Goal: Book appointment/travel/reservation

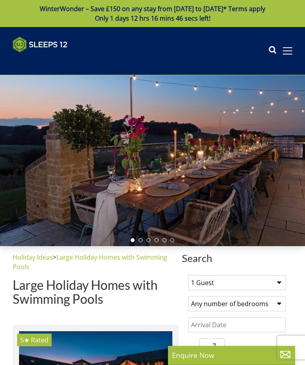
click at [277, 283] on select "1 Guest 2 Guests 3 Guests 4 Guests 5 Guests 6 Guests 7 Guests 8 Guests 9 Guests…" at bounding box center [238, 282] width 98 height 15
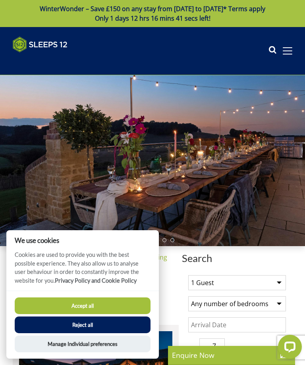
click at [272, 286] on select "1 Guest 2 Guests 3 Guests 4 Guests 5 Guests 6 Guests 7 Guests 8 Guests 9 Guests…" at bounding box center [238, 282] width 98 height 15
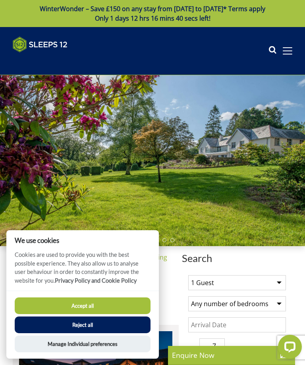
select select "11"
click at [275, 303] on select "Any number of bedrooms 4 Bedrooms 5 Bedrooms 6 Bedrooms 7 Bedrooms 8 Bedrooms 9…" at bounding box center [238, 303] width 98 height 15
select select "6"
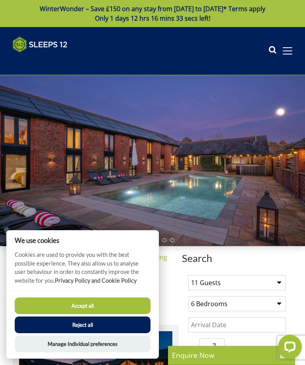
click at [232, 325] on input "Date" at bounding box center [238, 324] width 98 height 15
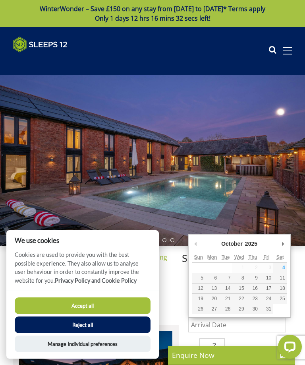
scroll to position [78, 0]
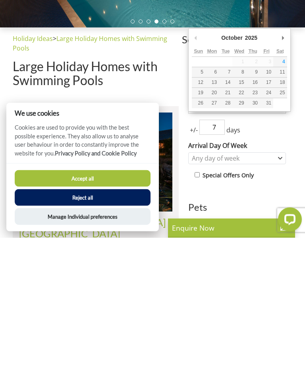
type input "24/10/2025"
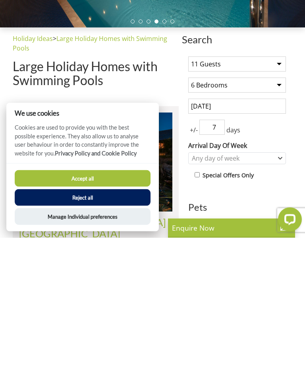
scroll to position [206, 0]
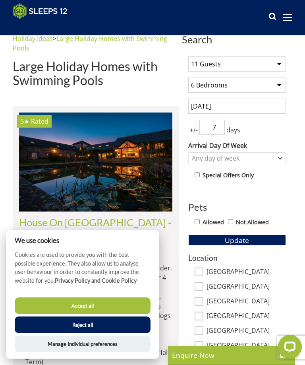
click at [212, 127] on input "7" at bounding box center [212, 127] width 25 height 15
click at [204, 130] on input "7" at bounding box center [212, 127] width 25 height 15
click at [199, 134] on span "+/-" at bounding box center [194, 131] width 11 height 10
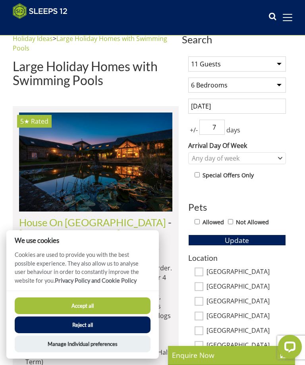
click at [195, 135] on div "1 Guest 2 Guests 3 Guests 4 Guests 5 Guests 6 Guests 7 Guests 8 Guests 9 Guests…" at bounding box center [237, 260] width 111 height 420
click at [191, 133] on span "+/-" at bounding box center [194, 130] width 11 height 10
click at [218, 128] on input "7" at bounding box center [212, 127] width 25 height 15
click at [230, 130] on span "days" at bounding box center [233, 131] width 17 height 10
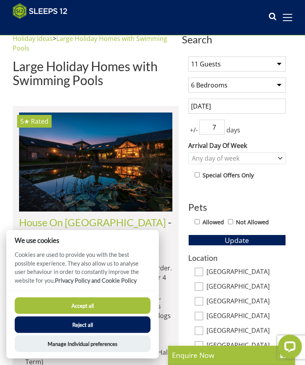
scroll to position [206, 0]
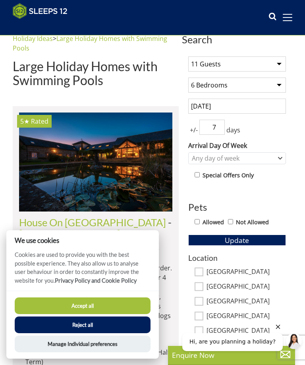
click at [194, 128] on span "+/-" at bounding box center [194, 130] width 11 height 10
click at [197, 134] on span "+/-" at bounding box center [194, 130] width 11 height 10
click at [239, 130] on span "days" at bounding box center [233, 130] width 17 height 10
click at [214, 127] on input "7" at bounding box center [212, 127] width 25 height 15
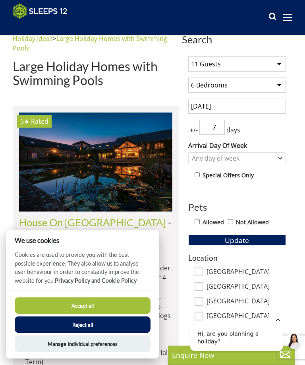
click at [217, 128] on input "7" at bounding box center [212, 127] width 25 height 15
type input "67"
type input "6.7"
click at [202, 132] on input "number" at bounding box center [212, 127] width 25 height 15
click at [196, 134] on span "+/-" at bounding box center [194, 131] width 11 height 10
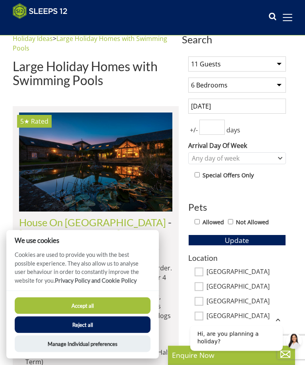
scroll to position [206, 0]
click at [196, 133] on span "+/-" at bounding box center [194, 130] width 11 height 10
click at [190, 136] on div "1 Guest 2 Guests 3 Guests 4 Guests 5 Guests 6 Guests 7 Guests 8 Guests 9 Guests…" at bounding box center [237, 260] width 111 height 420
click at [212, 130] on input "number" at bounding box center [212, 127] width 25 height 15
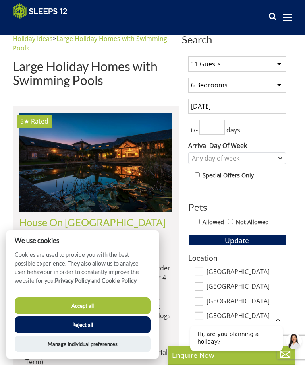
scroll to position [206, 0]
click at [214, 132] on input "number" at bounding box center [212, 127] width 25 height 15
click at [208, 125] on input "number" at bounding box center [212, 127] width 25 height 15
click at [211, 134] on input "number" at bounding box center [212, 127] width 25 height 15
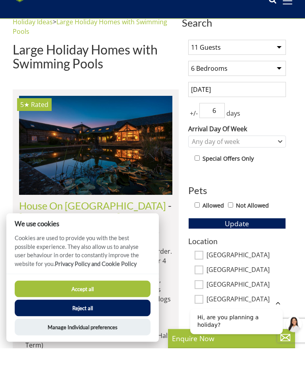
type input "6"
click at [242, 236] on span "Update" at bounding box center [237, 241] width 24 height 10
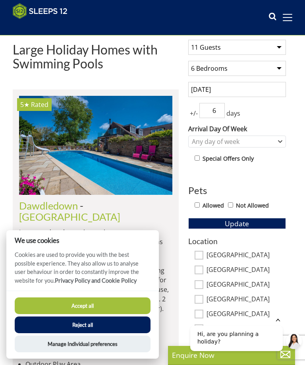
click at [119, 314] on button "Accept all" at bounding box center [83, 305] width 136 height 17
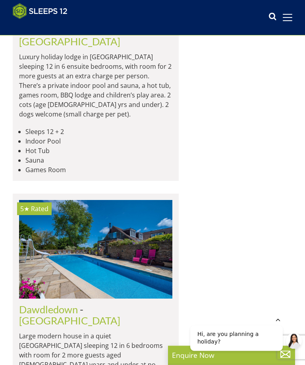
scroll to position [5599, 0]
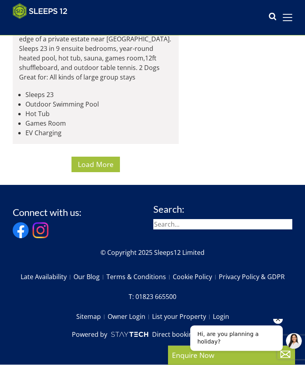
scroll to position [11080, 0]
click at [107, 169] on span "Load More" at bounding box center [96, 165] width 36 height 10
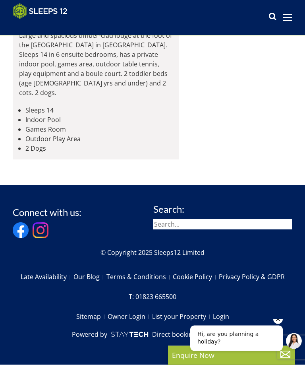
scroll to position [13805, 0]
